Goal: Transaction & Acquisition: Obtain resource

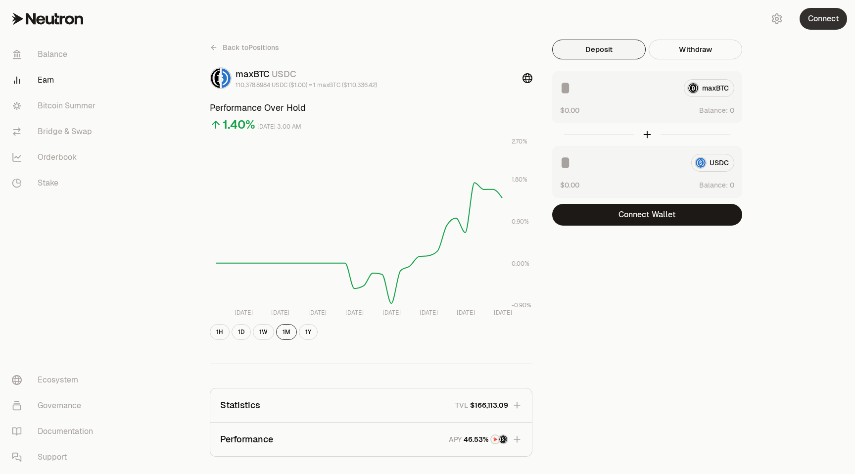
click at [321, 20] on button "Connect" at bounding box center [824, 19] width 48 height 22
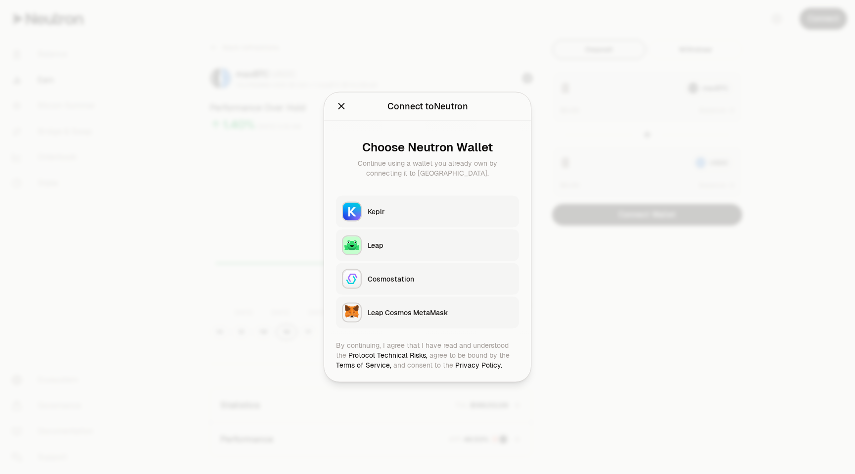
click at [321, 213] on div "Keplr" at bounding box center [441, 212] width 146 height 10
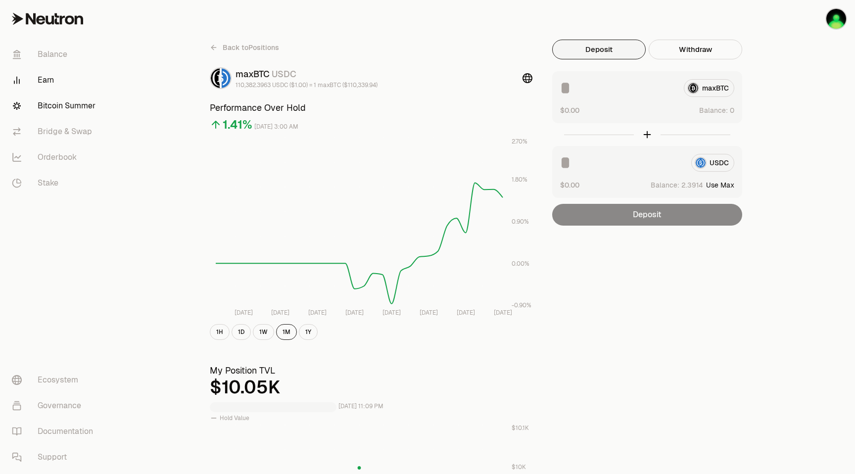
click at [60, 105] on link "Bitcoin Summer" at bounding box center [55, 106] width 103 height 26
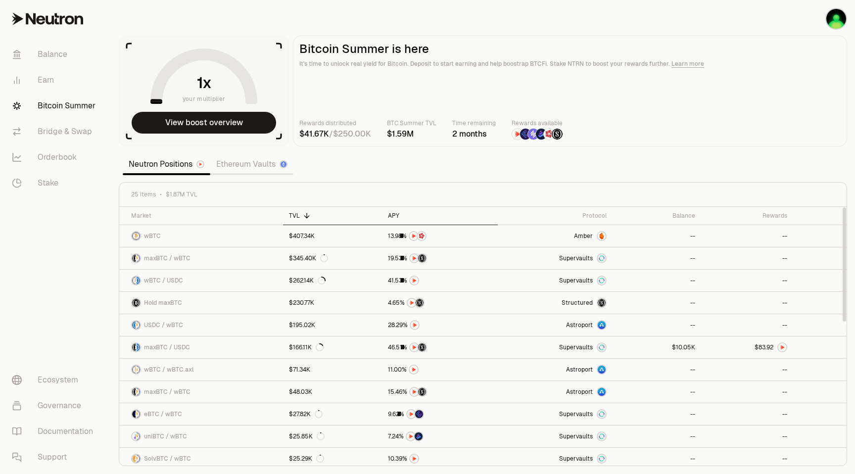
click at [321, 213] on div "APY" at bounding box center [440, 216] width 104 height 8
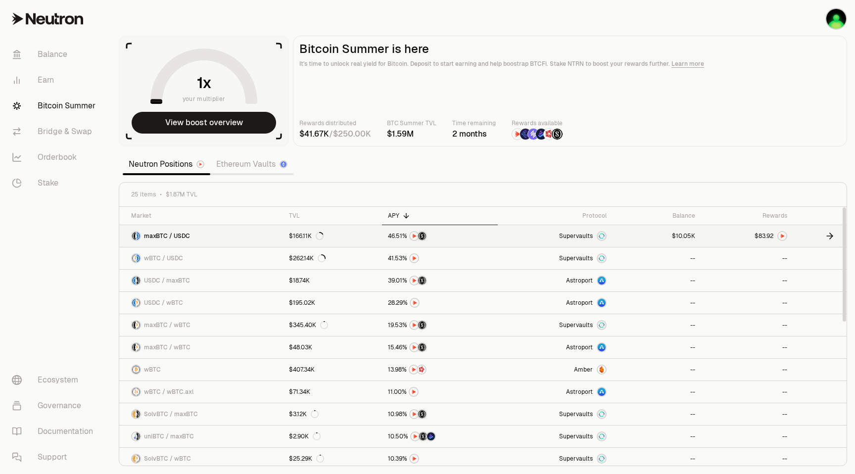
click at [321, 237] on img at bounding box center [783, 236] width 8 height 8
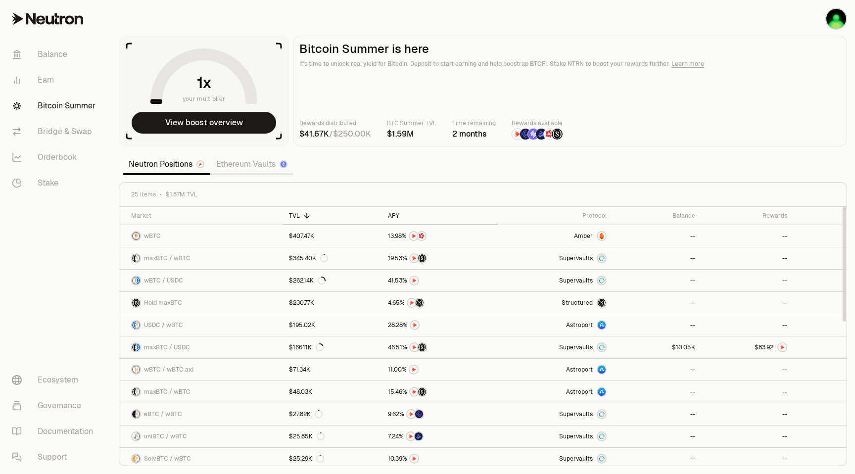
click at [321, 215] on div "APY" at bounding box center [440, 216] width 104 height 8
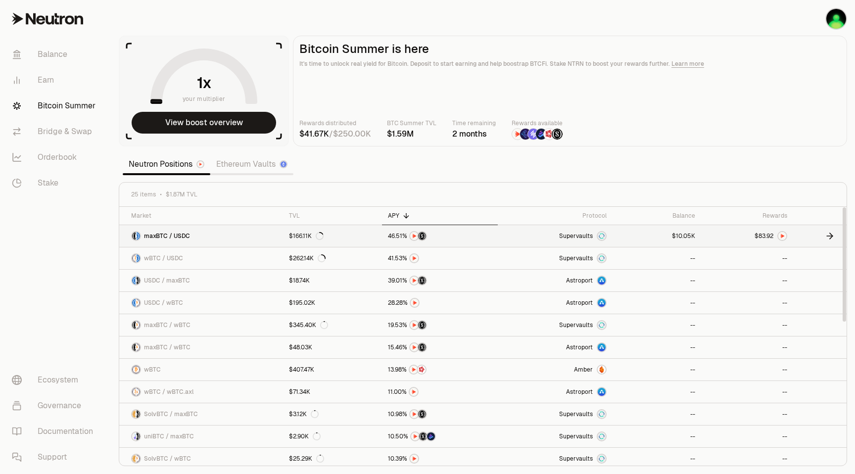
click at [321, 236] on img at bounding box center [602, 236] width 8 height 8
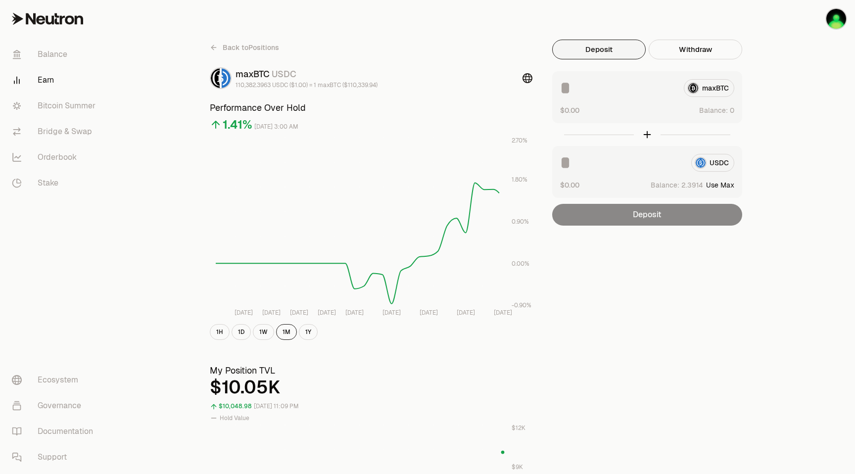
click at [321, 79] on icon at bounding box center [528, 78] width 10 height 10
click at [266, 49] on span "Back to Positions" at bounding box center [251, 48] width 56 height 10
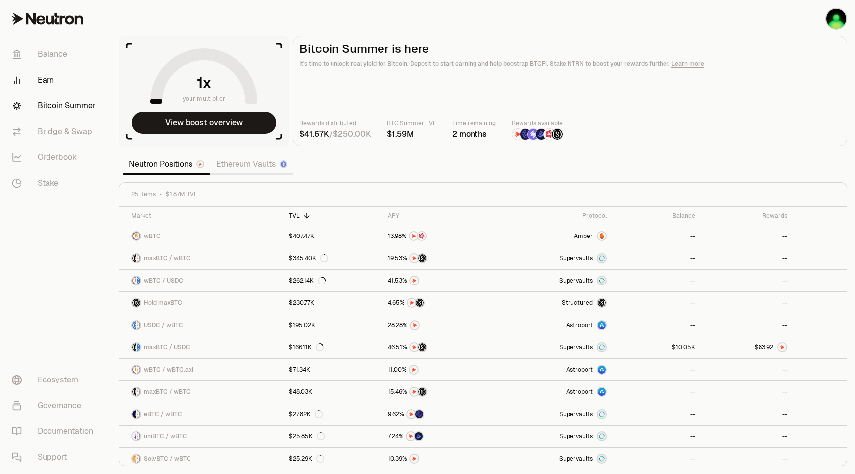
click at [50, 81] on link "Earn" at bounding box center [55, 80] width 103 height 26
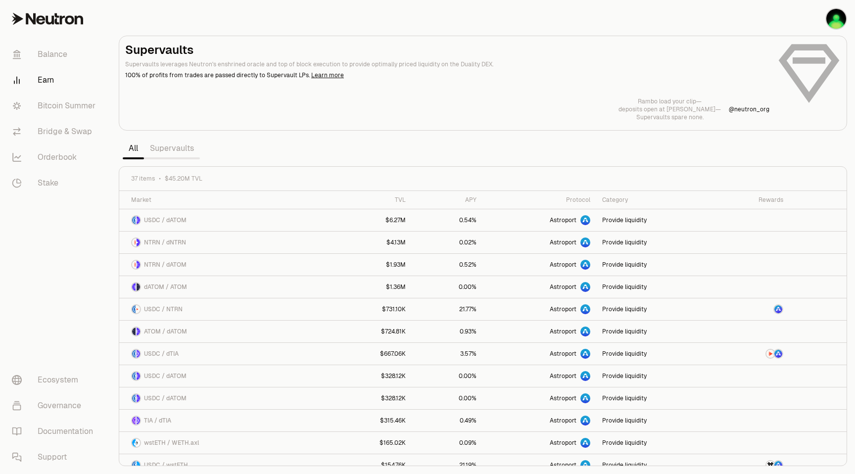
click at [185, 146] on link "Supervaults" at bounding box center [172, 149] width 56 height 20
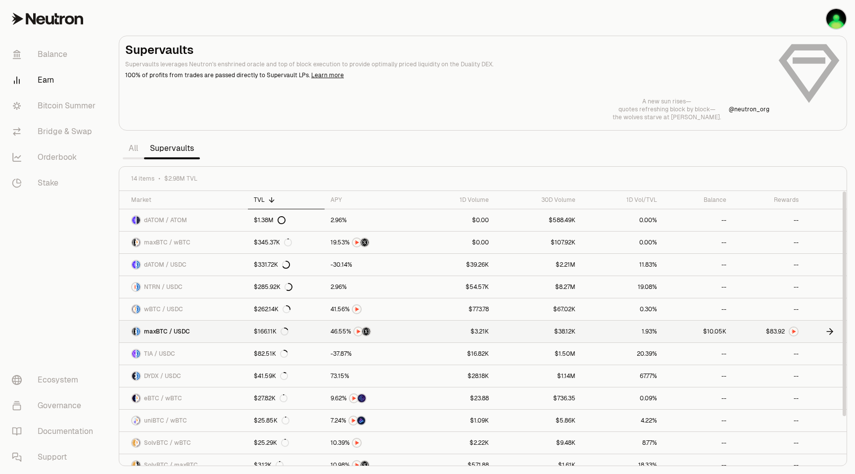
click at [321, 333] on link "$10.05K" at bounding box center [697, 332] width 69 height 22
click at [319, 75] on link "Learn more" at bounding box center [327, 75] width 33 height 8
click at [321, 333] on span "9" at bounding box center [779, 331] width 3 height 7
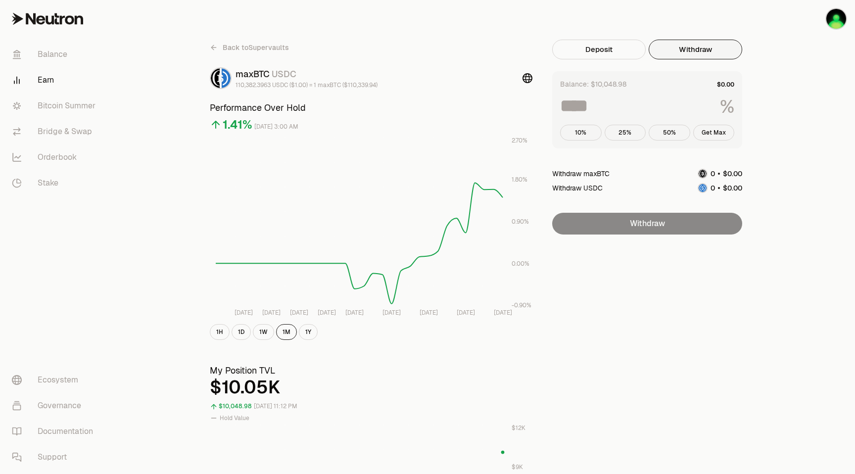
click at [321, 44] on button "Withdraw" at bounding box center [696, 50] width 94 height 20
click at [321, 138] on button "Get Max" at bounding box center [714, 133] width 42 height 16
type input "***"
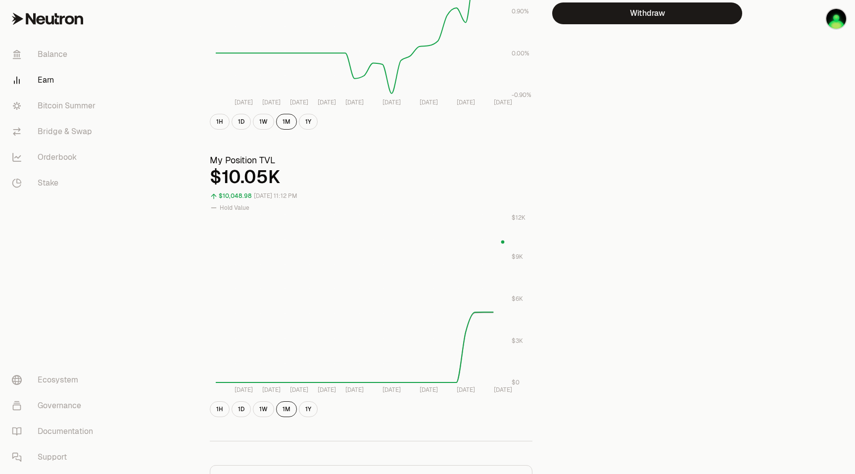
scroll to position [215, 0]
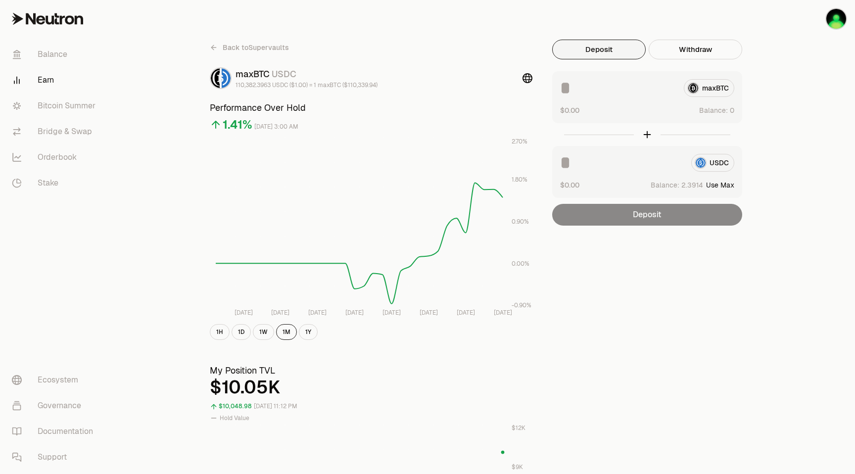
click at [726, 186] on button "Use Max" at bounding box center [720, 185] width 28 height 10
type input "********"
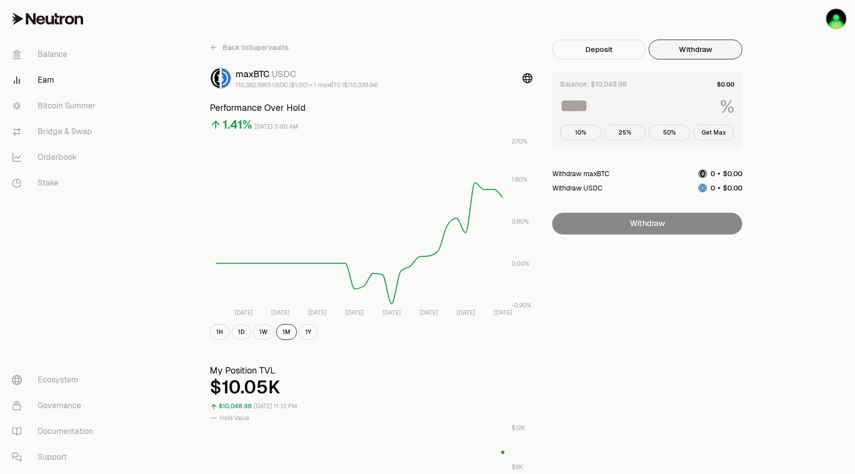
click at [683, 53] on button "Withdraw" at bounding box center [696, 50] width 94 height 20
click at [709, 129] on button "Get Max" at bounding box center [714, 133] width 42 height 16
type input "***"
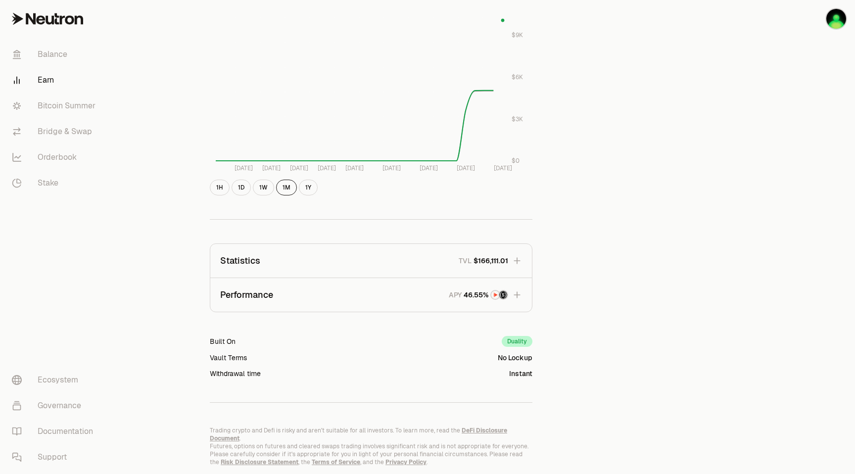
scroll to position [456, 0]
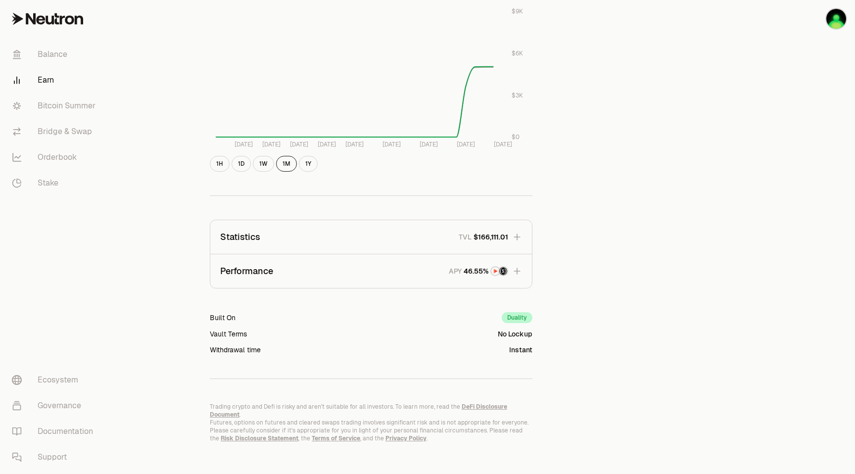
click at [516, 270] on icon "button" at bounding box center [517, 271] width 10 height 10
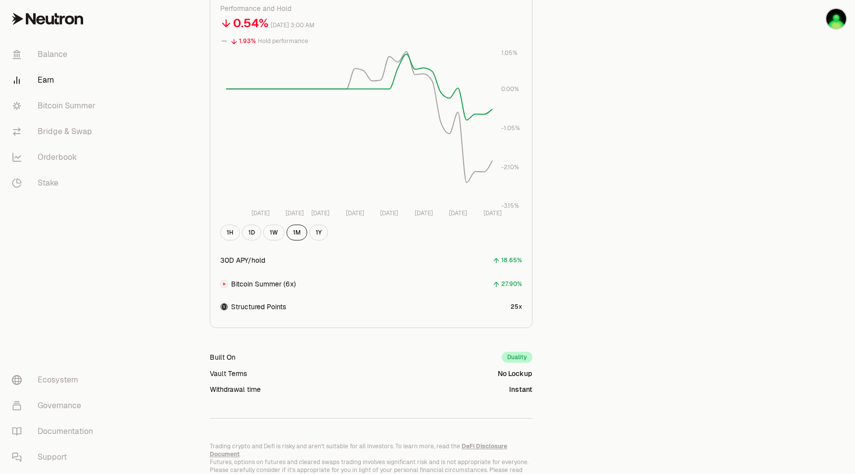
scroll to position [790, 0]
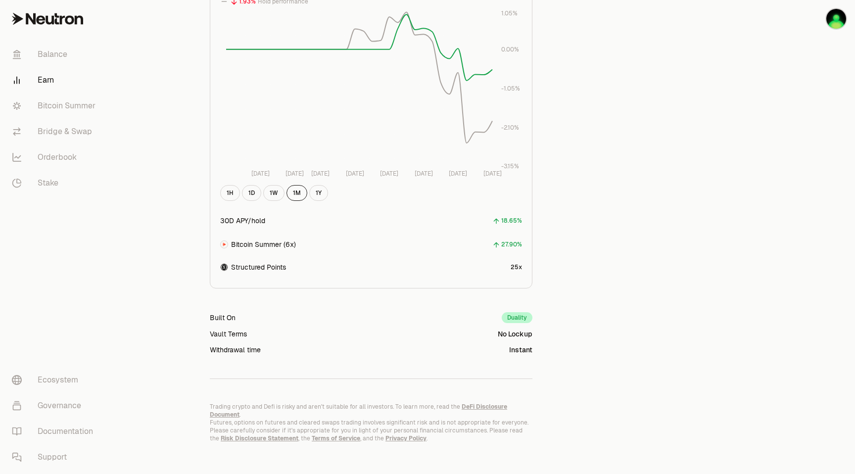
click at [515, 320] on div "Duality" at bounding box center [517, 317] width 31 height 11
